Goal: Leave review/rating

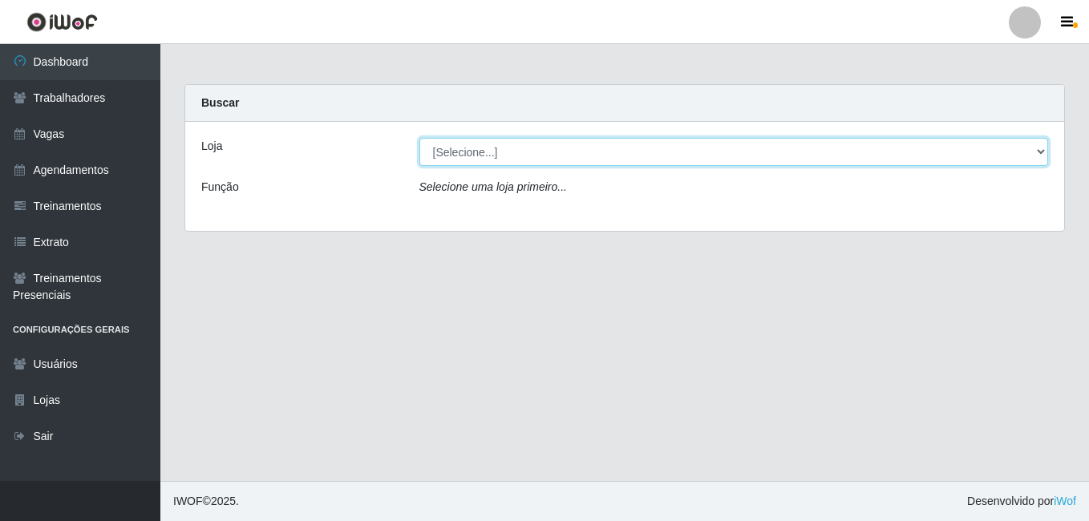
click at [501, 152] on select "[Selecione...] [GEOGRAPHIC_DATA] - [DATE][GEOGRAPHIC_DATA]" at bounding box center [733, 152] width 629 height 28
select select "471"
click at [419, 138] on select "[Selecione...] [GEOGRAPHIC_DATA] - [DATE][GEOGRAPHIC_DATA]" at bounding box center [733, 152] width 629 height 28
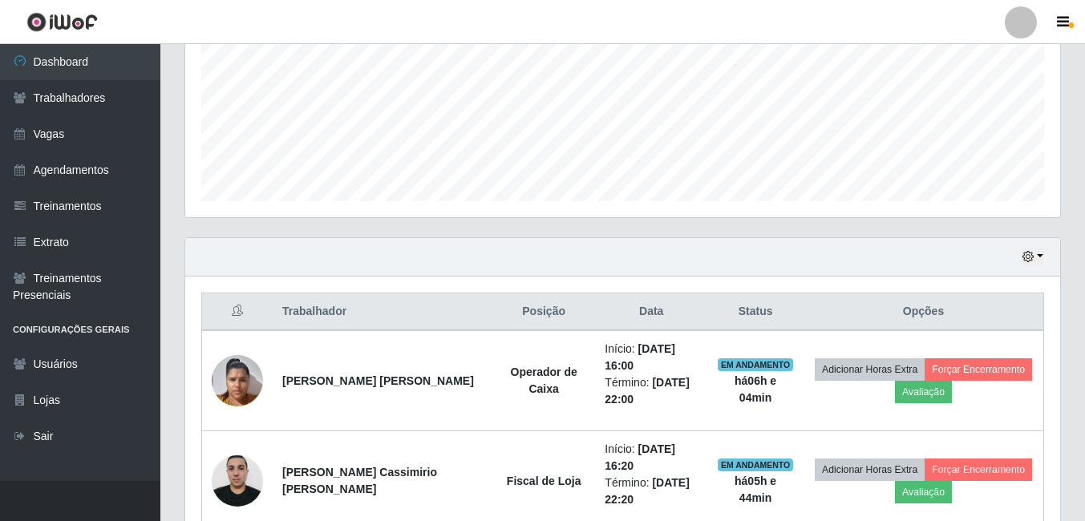
scroll to position [454, 0]
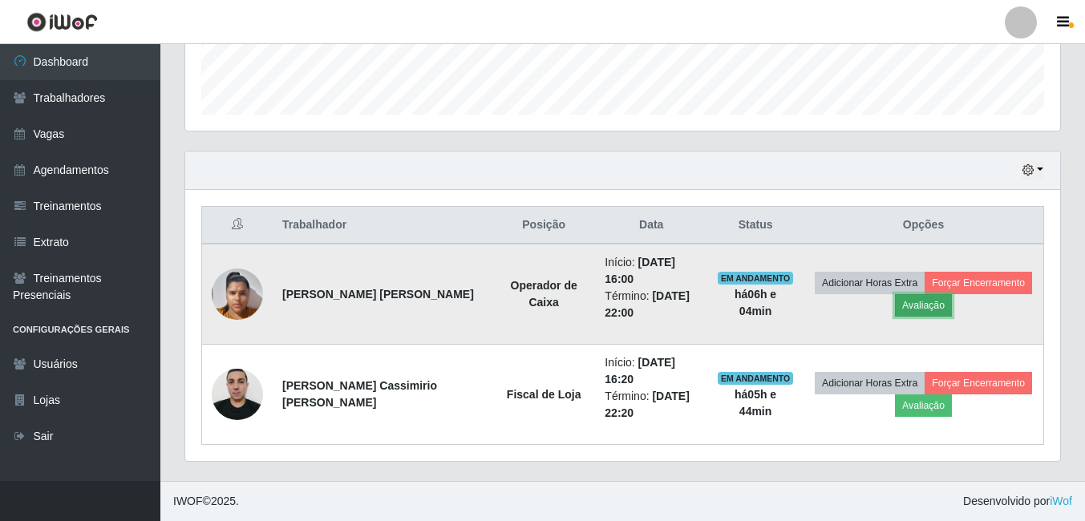
click at [923, 302] on button "Avaliação" at bounding box center [923, 305] width 57 height 22
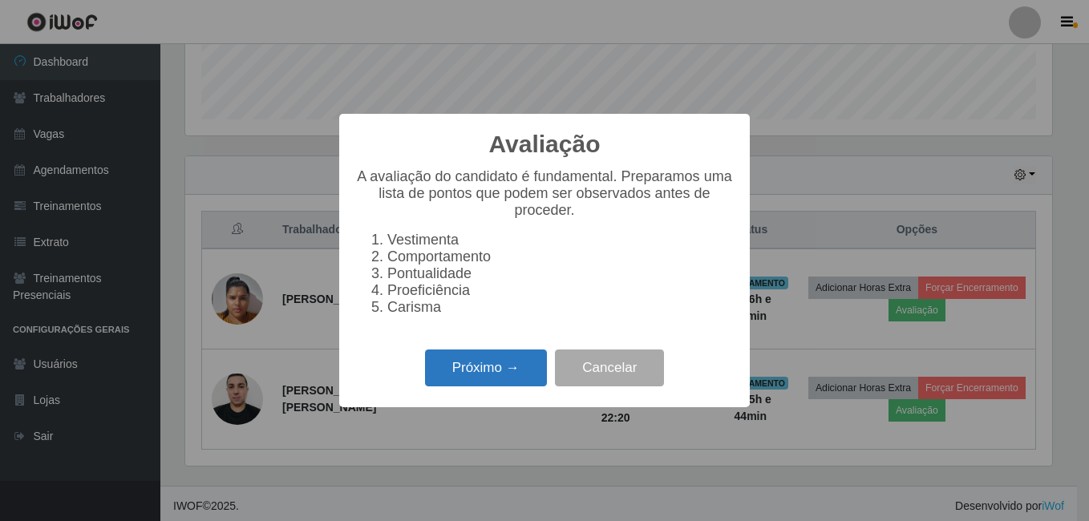
scroll to position [459, 0]
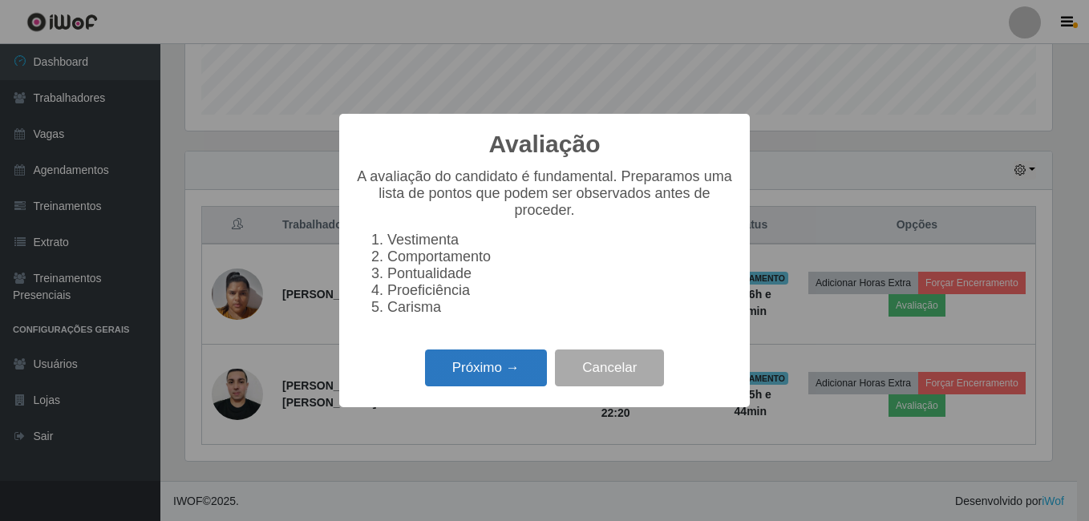
click at [500, 379] on button "Próximo →" at bounding box center [486, 369] width 122 height 38
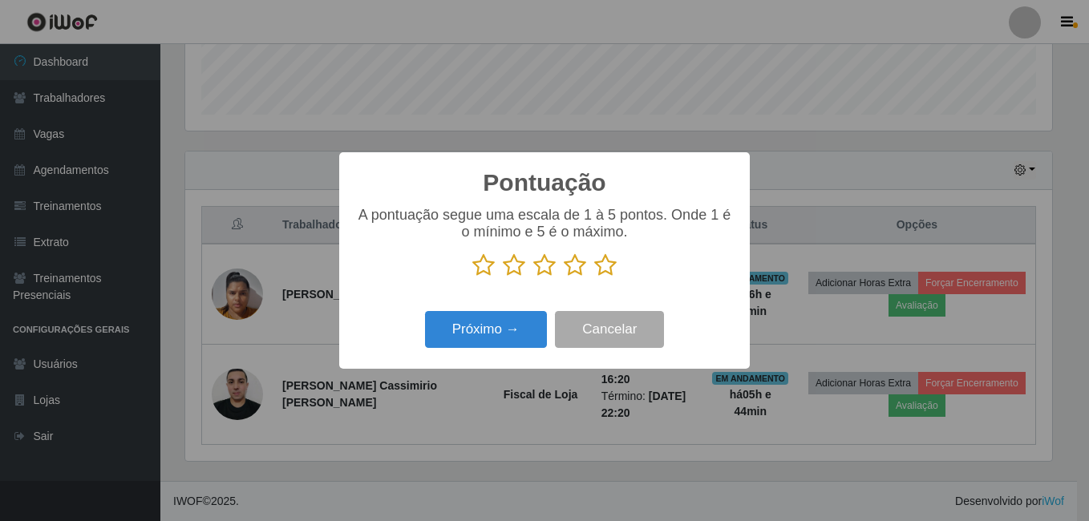
click at [609, 272] on icon at bounding box center [605, 265] width 22 height 24
click at [594, 277] on input "radio" at bounding box center [594, 277] width 0 height 0
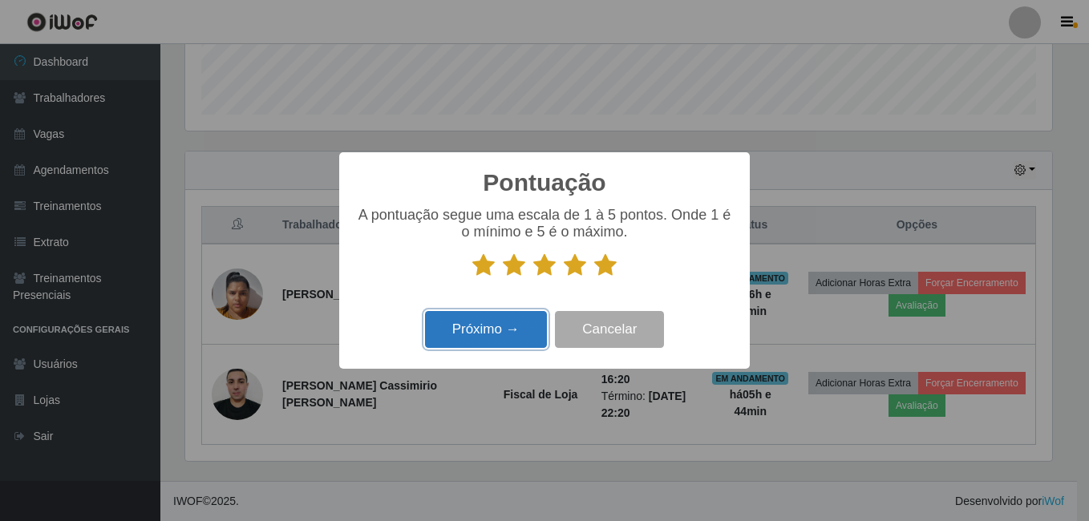
click at [511, 333] on button "Próximo →" at bounding box center [486, 330] width 122 height 38
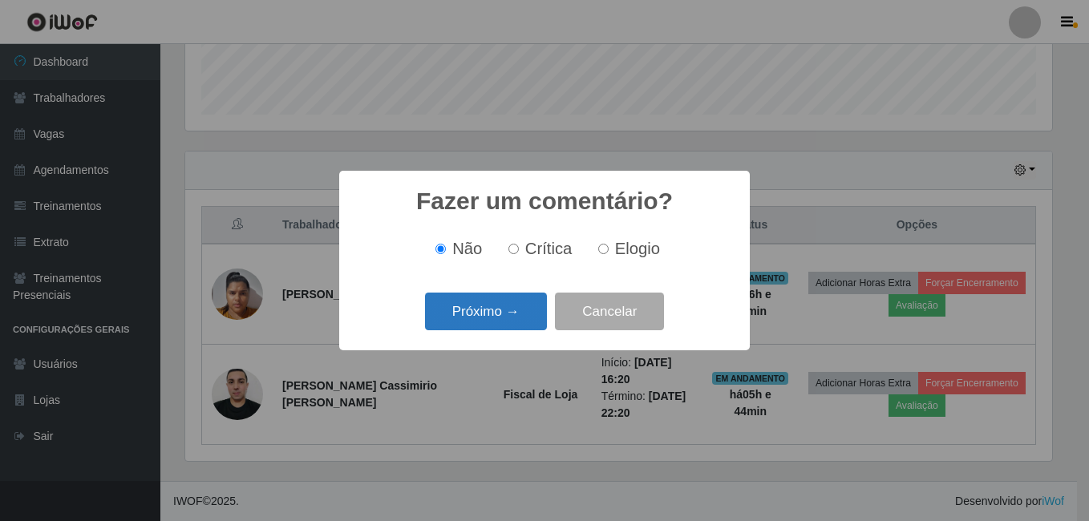
click at [494, 310] on button "Próximo →" at bounding box center [486, 312] width 122 height 38
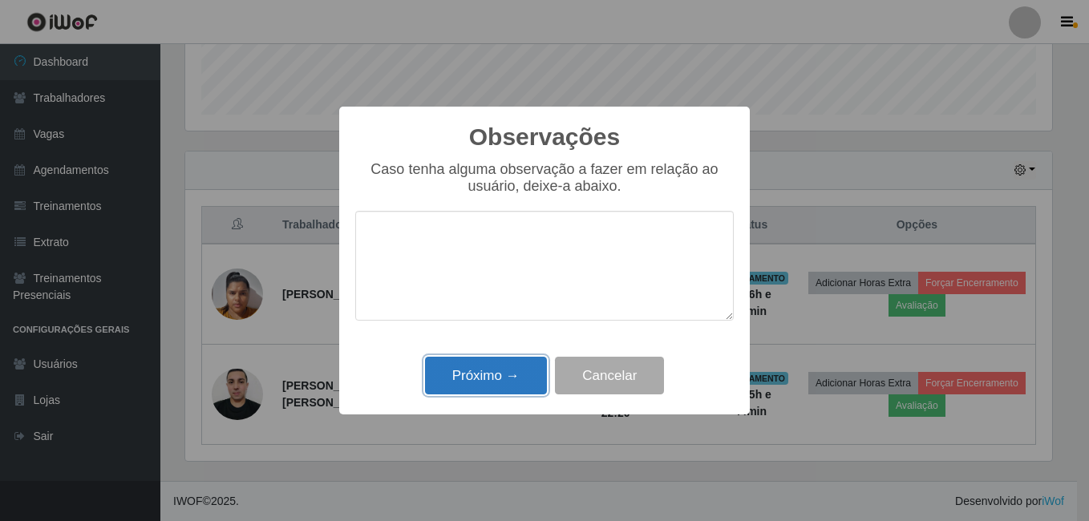
click at [445, 378] on button "Próximo →" at bounding box center [486, 376] width 122 height 38
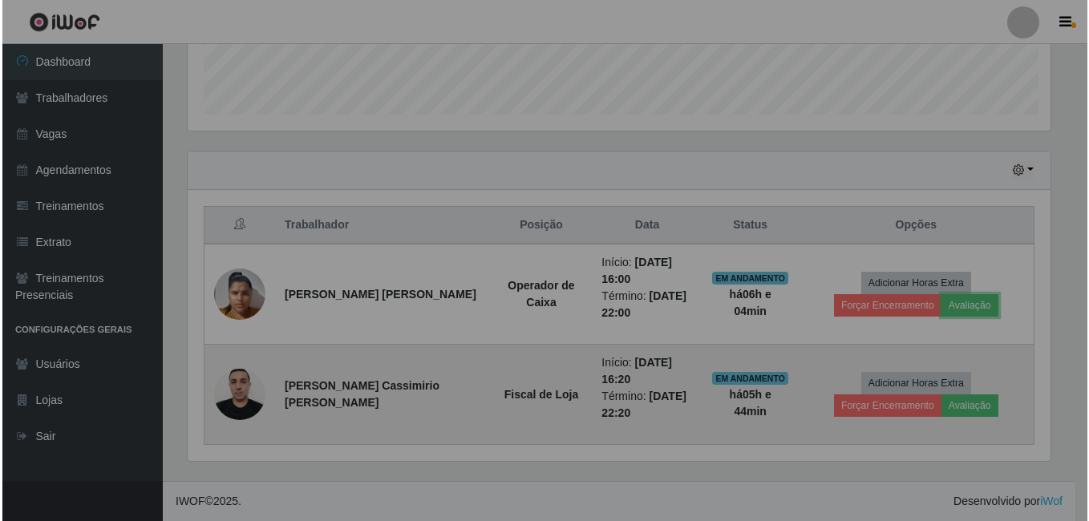
scroll to position [333, 875]
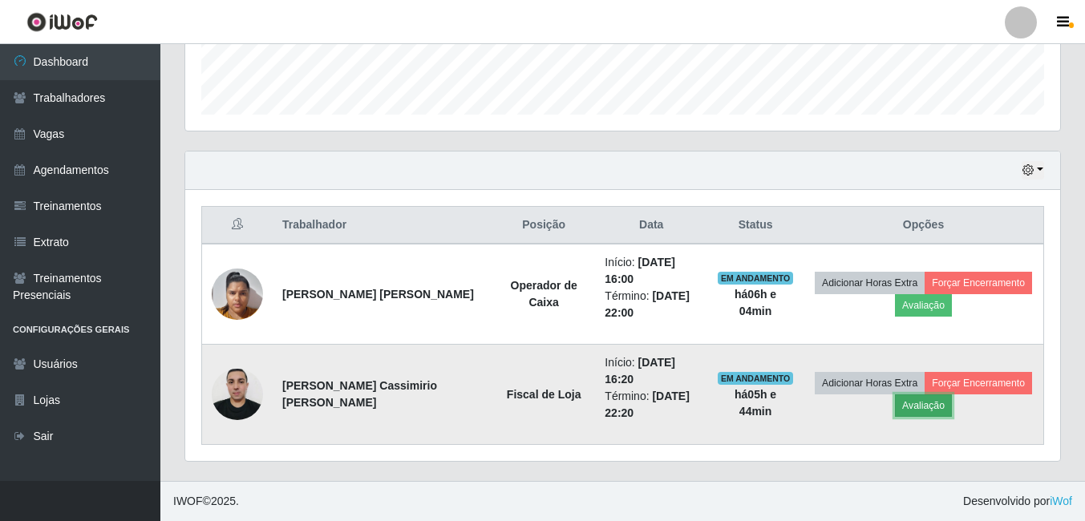
click at [912, 402] on button "Avaliação" at bounding box center [923, 405] width 57 height 22
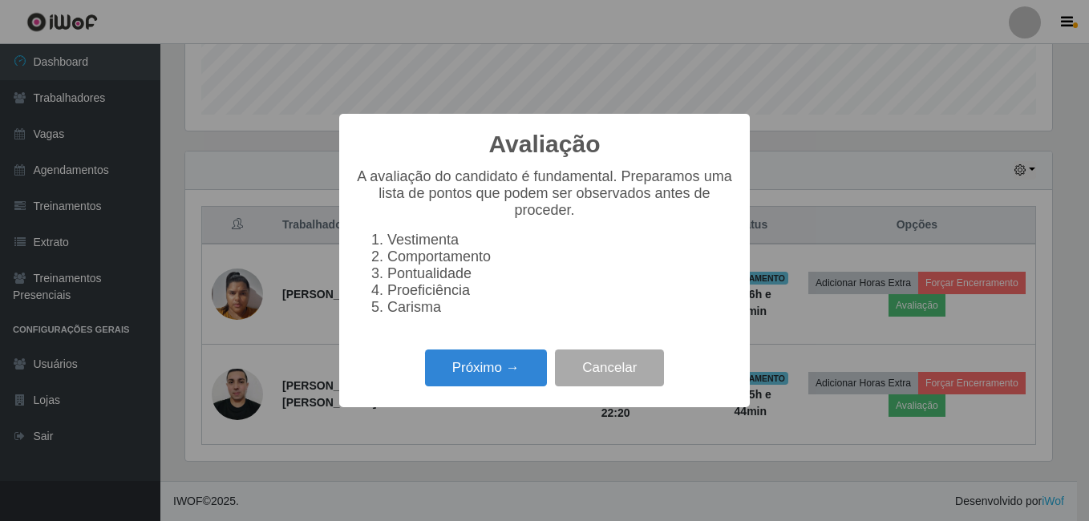
scroll to position [333, 867]
click at [476, 366] on button "Próximo →" at bounding box center [486, 369] width 122 height 38
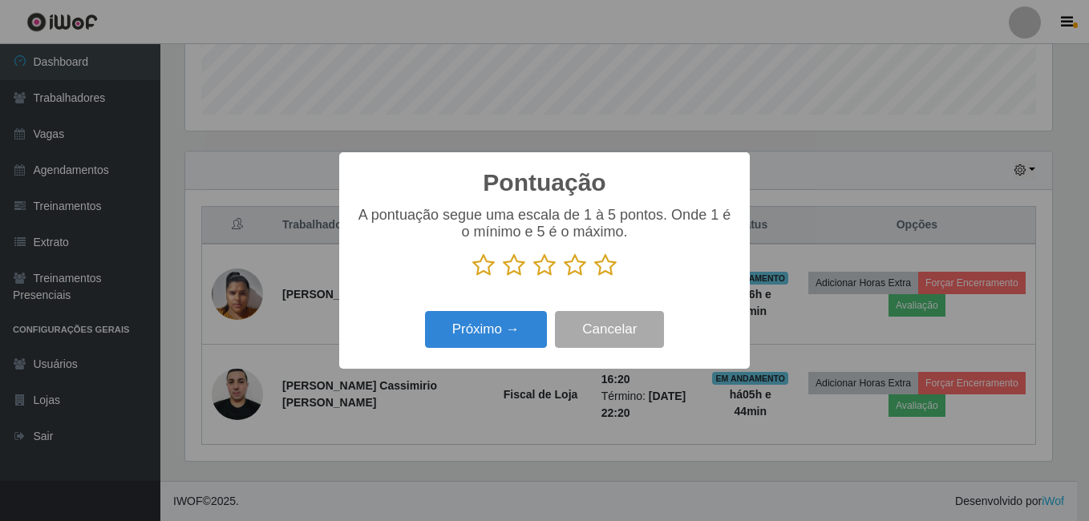
drag, startPoint x: 609, startPoint y: 267, endPoint x: 553, endPoint y: 304, distance: 67.2
click at [610, 267] on icon at bounding box center [605, 265] width 22 height 24
click at [594, 277] on input "radio" at bounding box center [594, 277] width 0 height 0
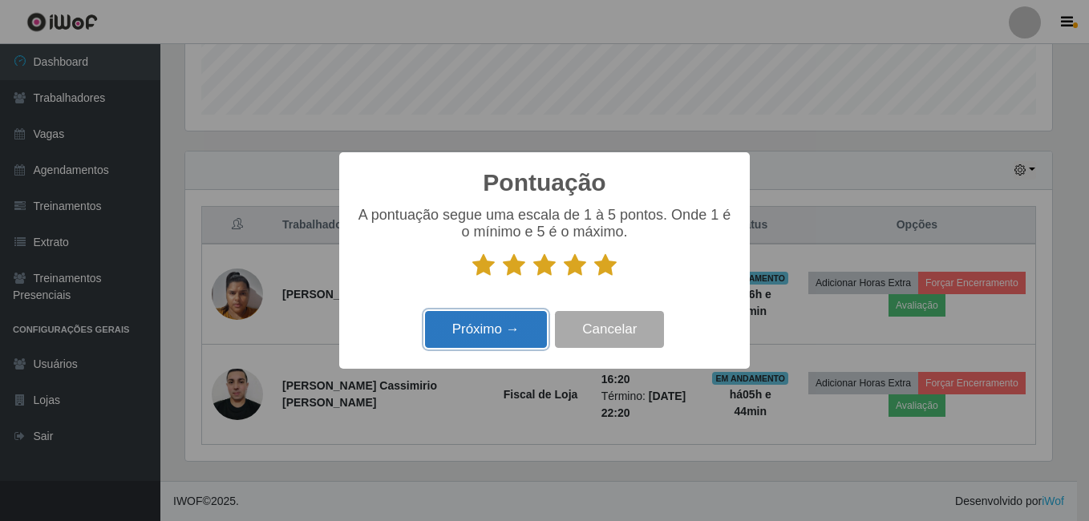
click at [491, 339] on button "Próximo →" at bounding box center [486, 330] width 122 height 38
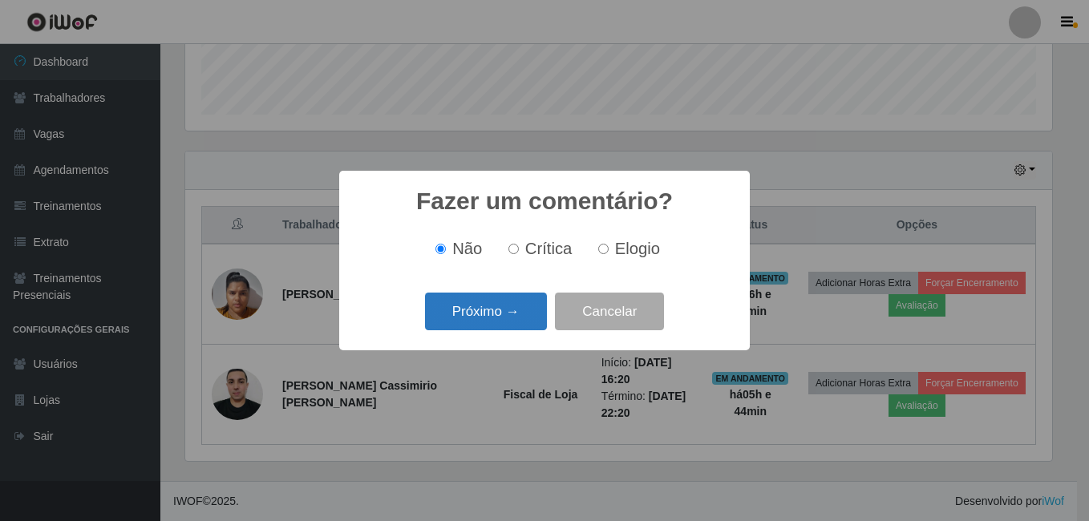
click at [493, 320] on button "Próximo →" at bounding box center [486, 312] width 122 height 38
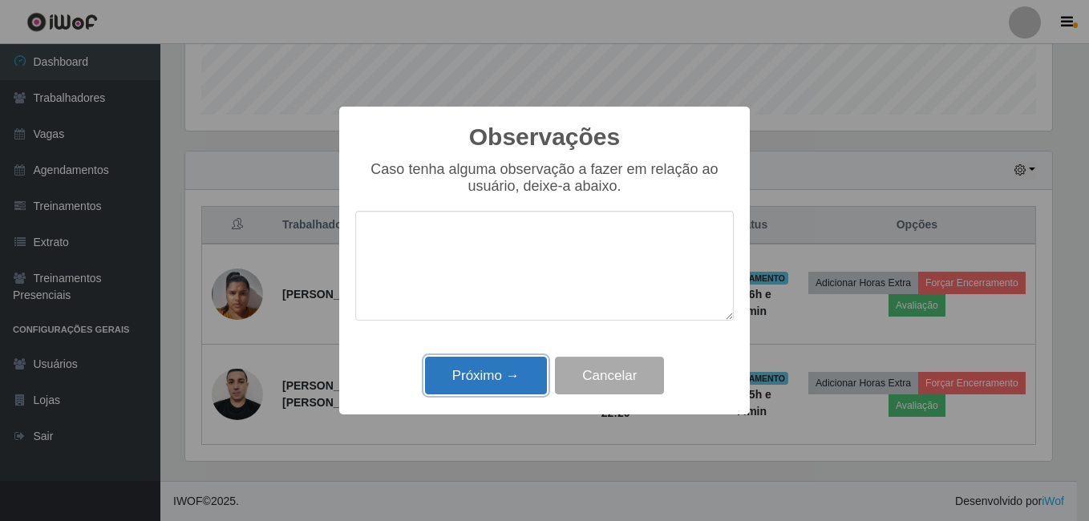
click at [493, 368] on button "Próximo →" at bounding box center [486, 376] width 122 height 38
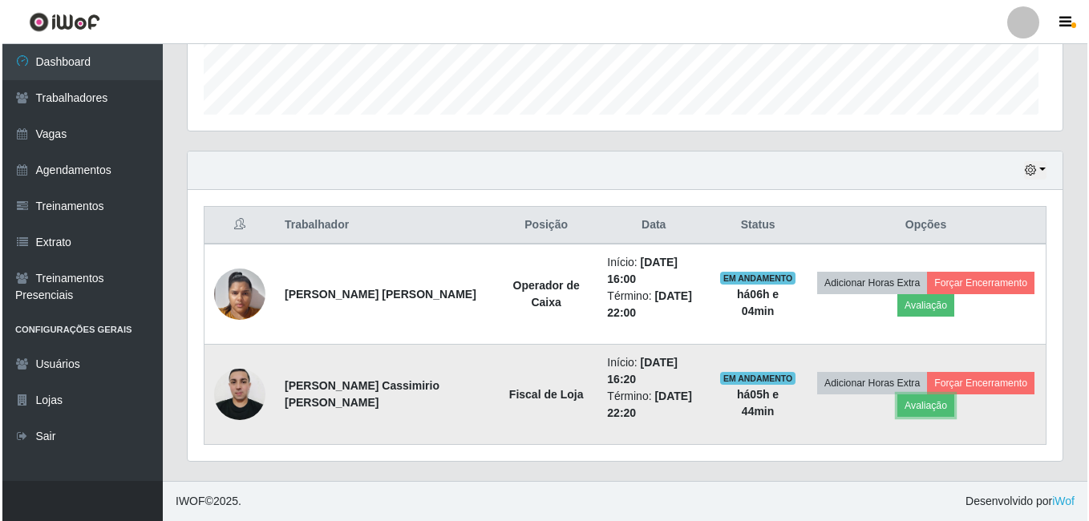
scroll to position [333, 875]
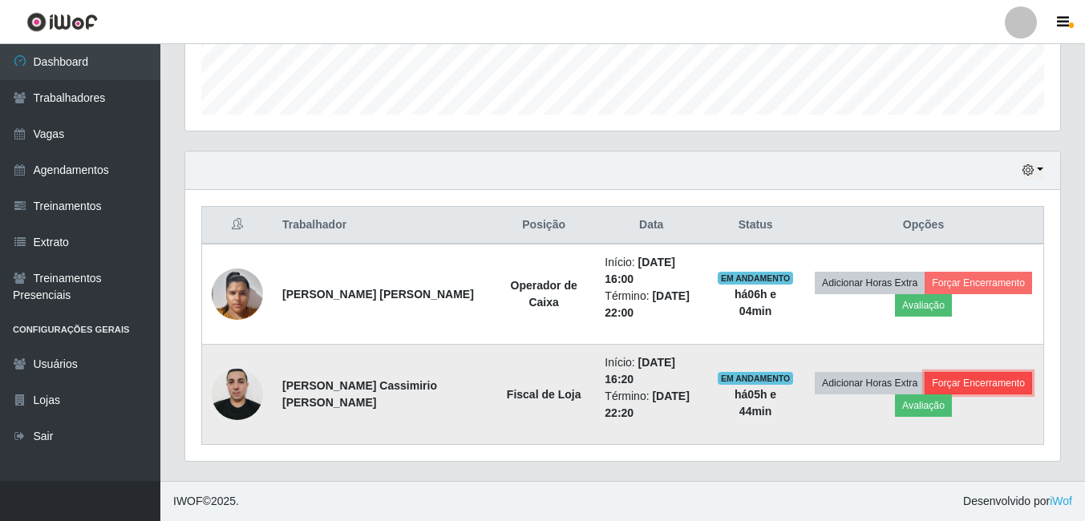
click at [966, 384] on button "Forçar Encerramento" at bounding box center [977, 383] width 107 height 22
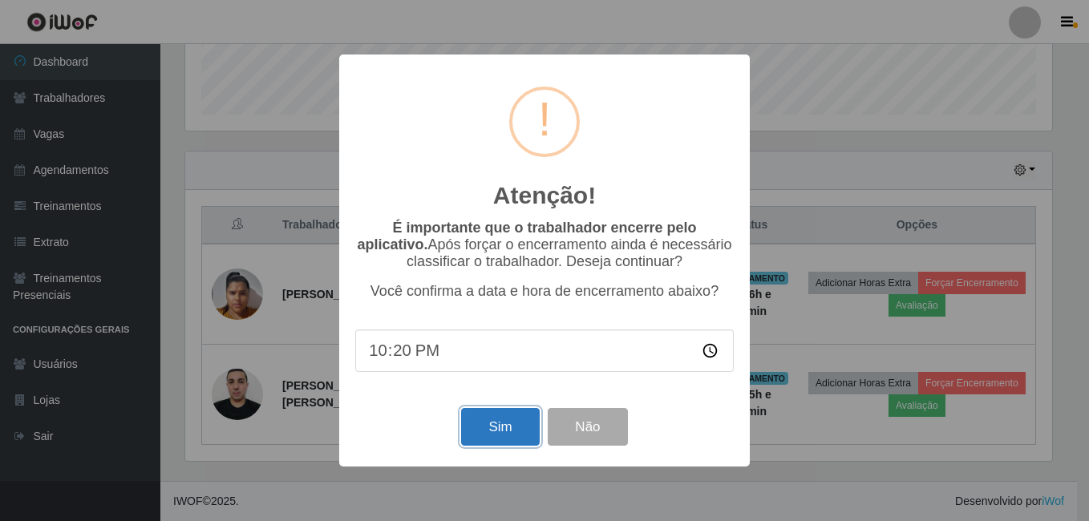
click at [516, 418] on button "Sim" at bounding box center [500, 427] width 78 height 38
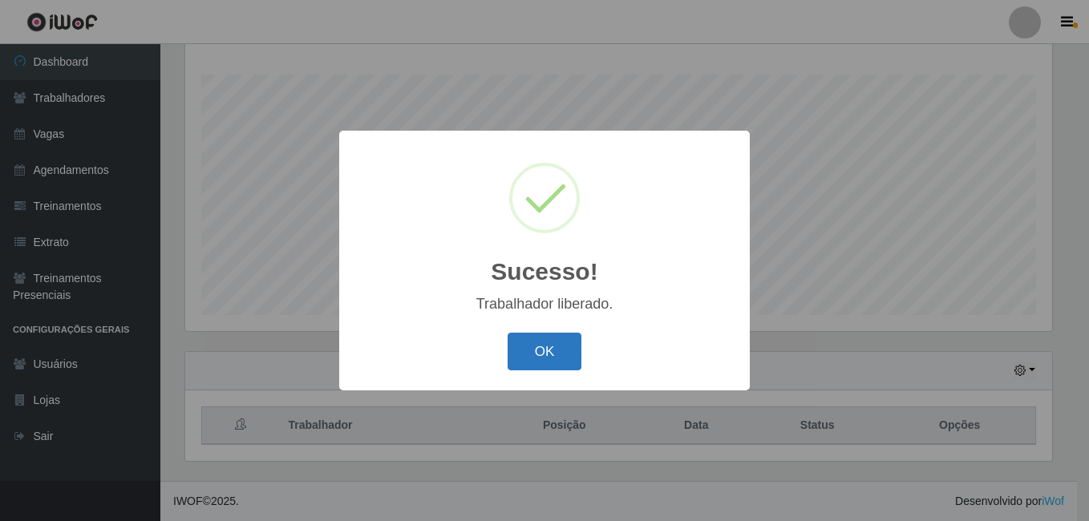
click at [553, 351] on button "OK" at bounding box center [545, 352] width 75 height 38
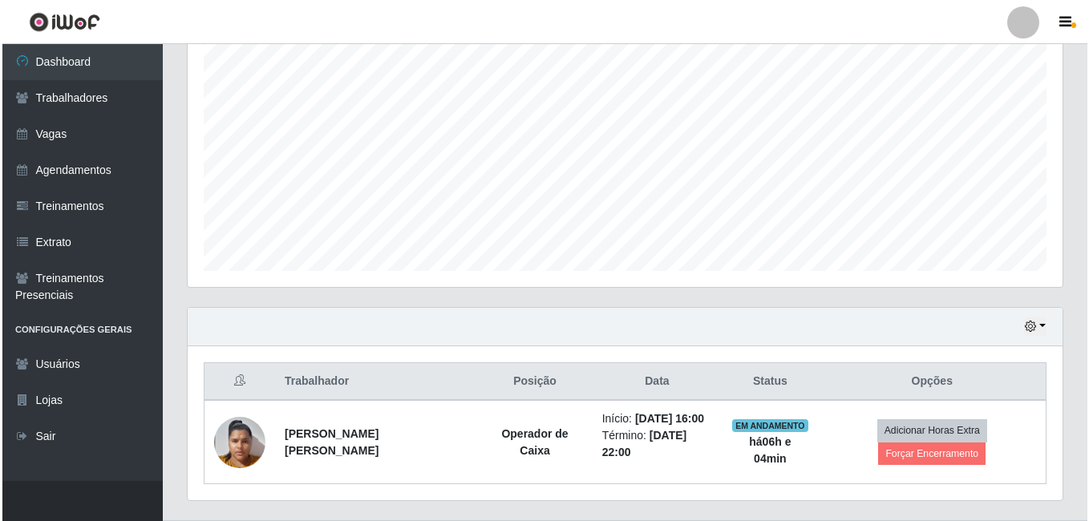
scroll to position [342, 0]
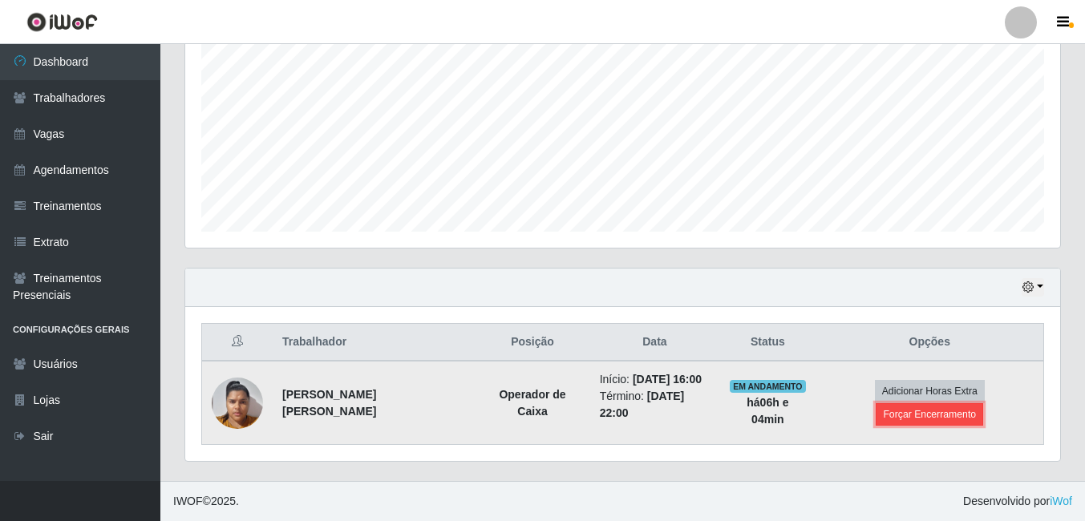
click at [935, 413] on button "Forçar Encerramento" at bounding box center [929, 414] width 107 height 22
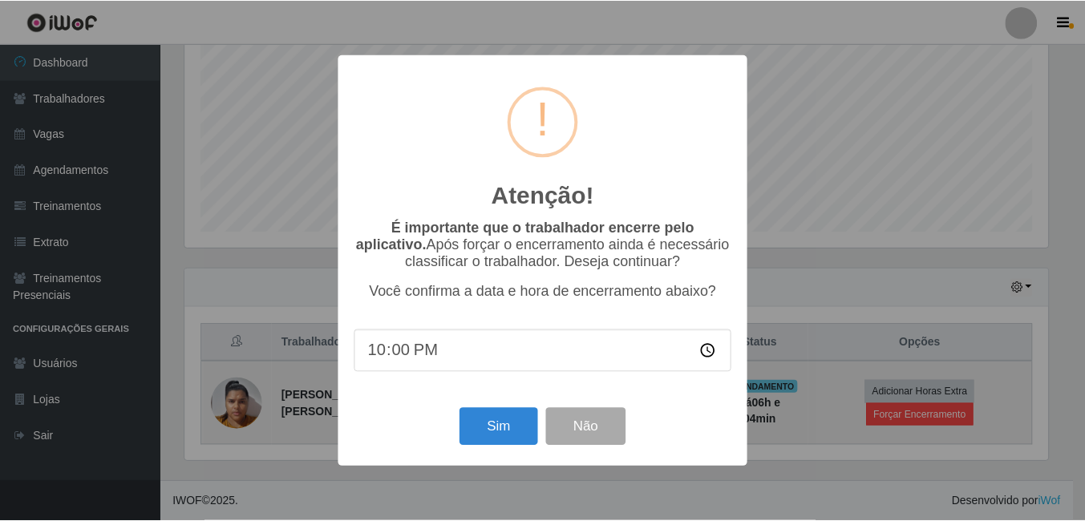
scroll to position [333, 867]
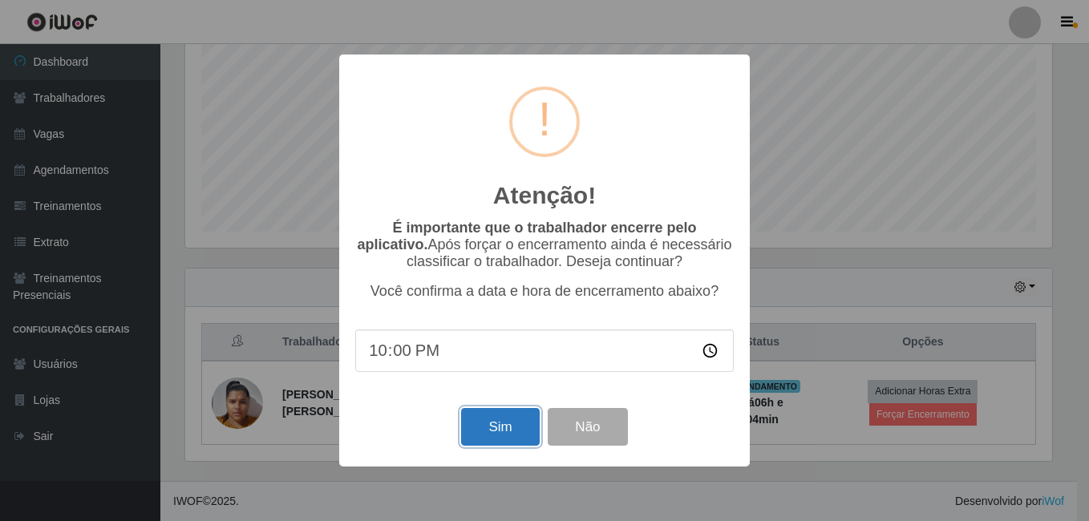
click at [489, 426] on button "Sim" at bounding box center [500, 427] width 78 height 38
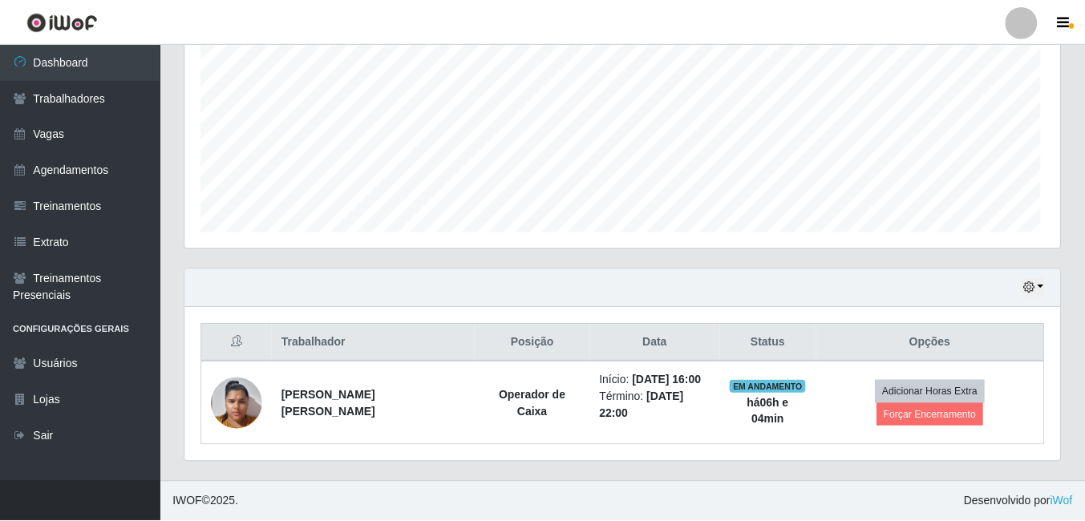
scroll to position [0, 0]
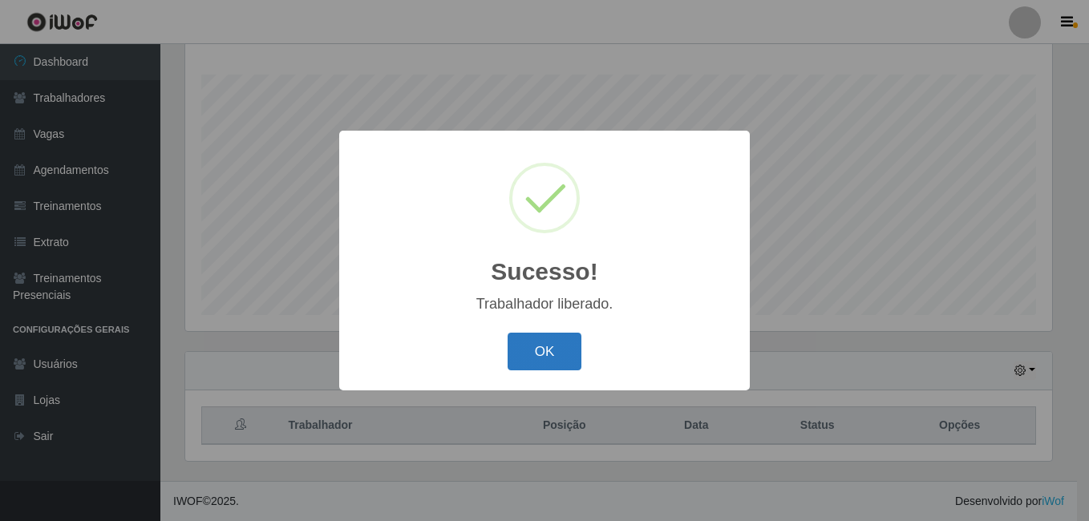
click at [540, 350] on button "OK" at bounding box center [545, 352] width 75 height 38
